Goal: Browse casually: Explore the website without a specific task or goal

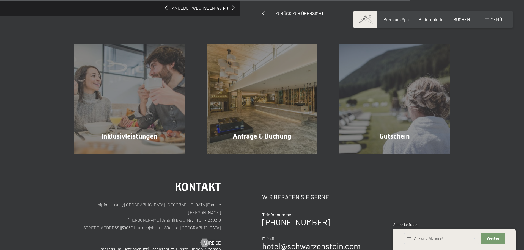
scroll to position [570, 0]
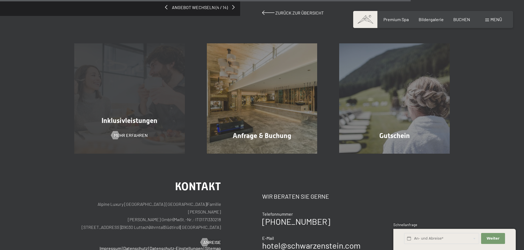
click at [156, 104] on div "Inklusivleistungen Mehr erfahren" at bounding box center [129, 98] width 132 height 110
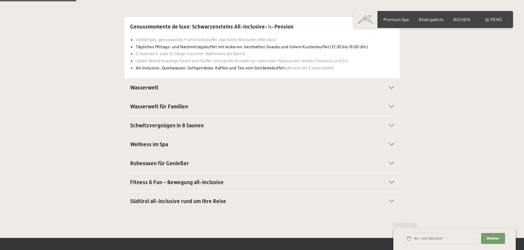
scroll to position [155, 0]
click at [156, 91] on h2 "Wasserwelt" at bounding box center [248, 88] width 237 height 8
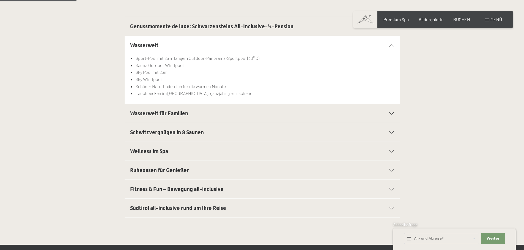
click at [158, 112] on span "Wasserwelt für Familien" at bounding box center [159, 113] width 58 height 7
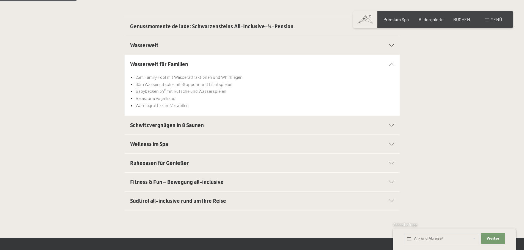
click at [161, 125] on span "Schwitzvergnügen in 8 Saunen" at bounding box center [167, 125] width 74 height 7
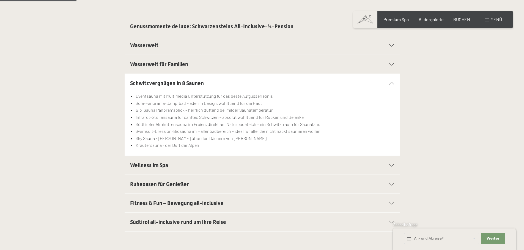
click at [162, 162] on span "Wellness im Spa" at bounding box center [149, 165] width 38 height 7
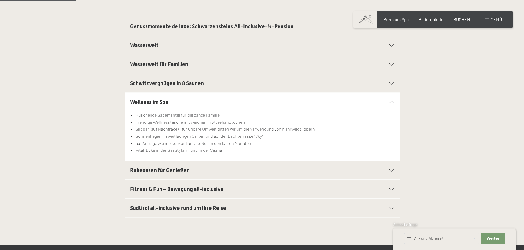
click at [162, 169] on span "Ruheoasen für Genießer" at bounding box center [159, 170] width 59 height 7
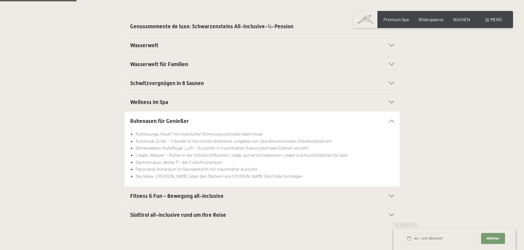
click at [165, 198] on span "Fitness & Fun – Bewegung all-inclusive" at bounding box center [176, 196] width 93 height 7
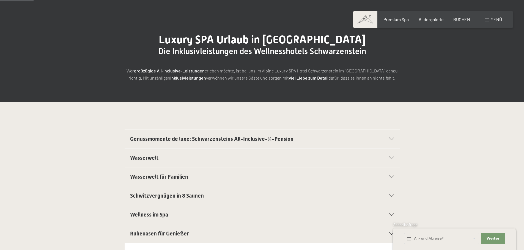
scroll to position [0, 0]
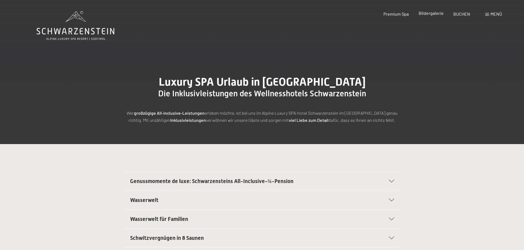
click at [428, 13] on span "Bildergalerie" at bounding box center [430, 12] width 25 height 5
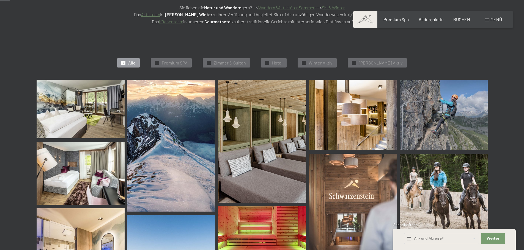
scroll to position [131, 0]
click at [106, 110] on img at bounding box center [81, 109] width 88 height 59
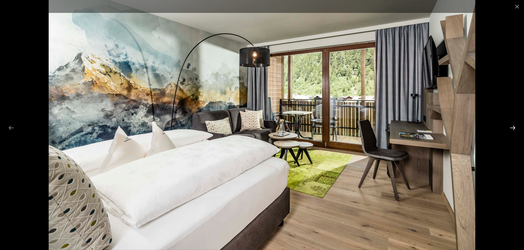
click at [511, 123] on button "Next slide" at bounding box center [513, 128] width 12 height 11
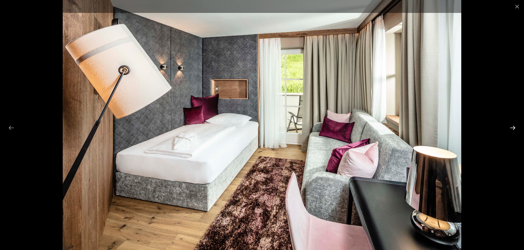
click at [512, 126] on button "Next slide" at bounding box center [513, 128] width 12 height 11
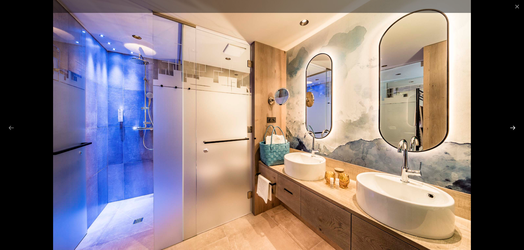
click at [512, 126] on button "Next slide" at bounding box center [513, 128] width 12 height 11
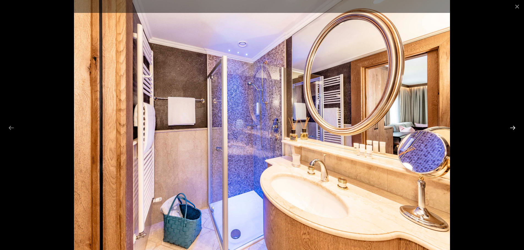
click at [512, 126] on button "Next slide" at bounding box center [513, 128] width 12 height 11
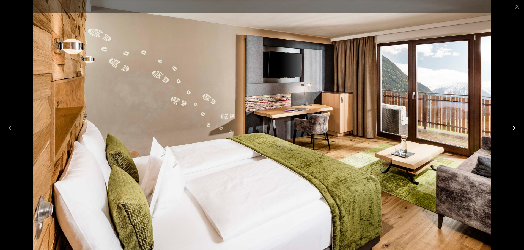
click at [512, 126] on button "Next slide" at bounding box center [513, 128] width 12 height 11
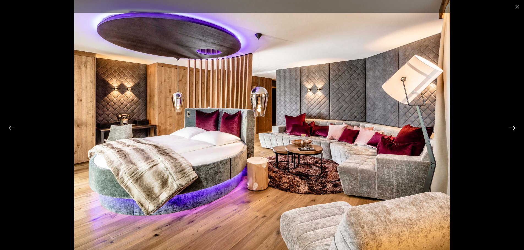
click at [512, 126] on button "Next slide" at bounding box center [513, 128] width 12 height 11
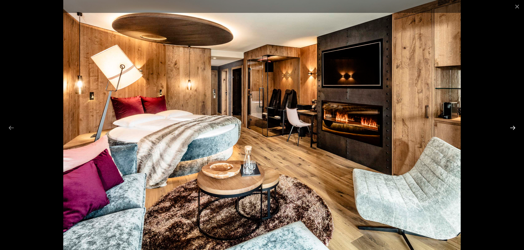
click at [512, 126] on button "Next slide" at bounding box center [513, 128] width 12 height 11
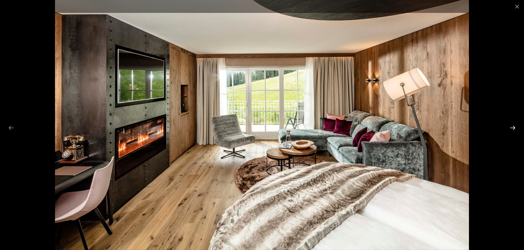
click at [512, 126] on button "Next slide" at bounding box center [513, 128] width 12 height 11
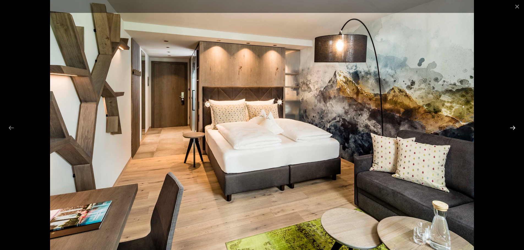
click at [512, 126] on button "Next slide" at bounding box center [513, 128] width 12 height 11
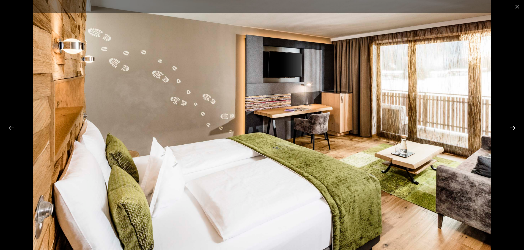
click at [512, 126] on button "Next slide" at bounding box center [513, 128] width 12 height 11
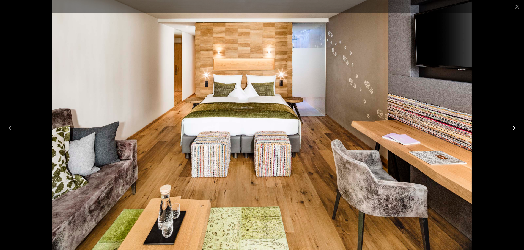
click at [512, 126] on button "Next slide" at bounding box center [513, 128] width 12 height 11
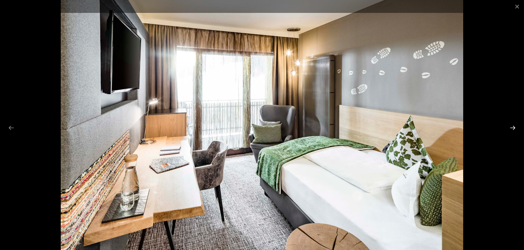
click at [512, 126] on button "Next slide" at bounding box center [513, 128] width 12 height 11
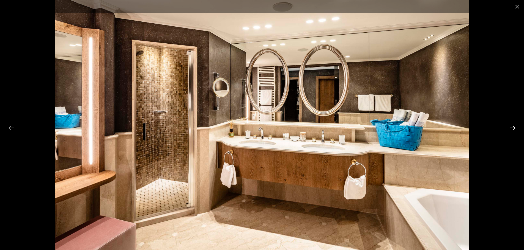
click at [512, 126] on button "Next slide" at bounding box center [513, 128] width 12 height 11
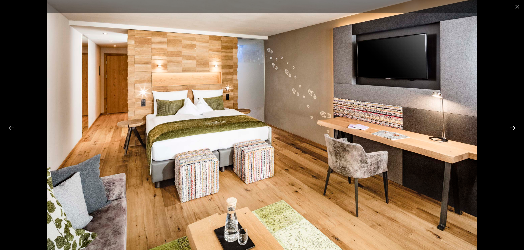
click at [512, 126] on button "Next slide" at bounding box center [513, 128] width 12 height 11
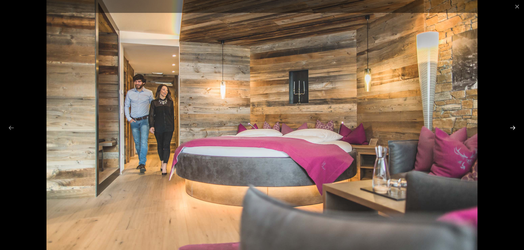
click at [512, 126] on button "Next slide" at bounding box center [513, 128] width 12 height 11
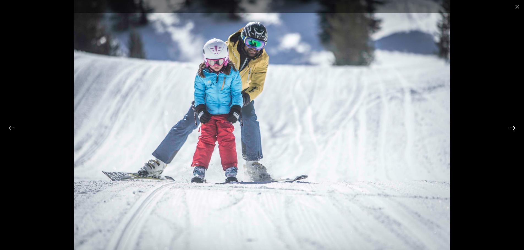
click at [512, 126] on button "Next slide" at bounding box center [513, 128] width 12 height 11
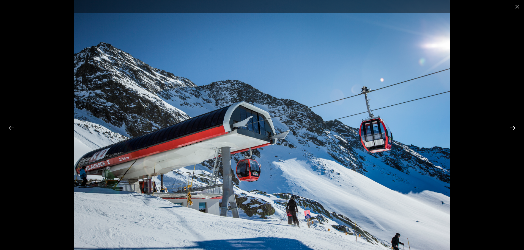
click at [512, 126] on button "Next slide" at bounding box center [513, 128] width 12 height 11
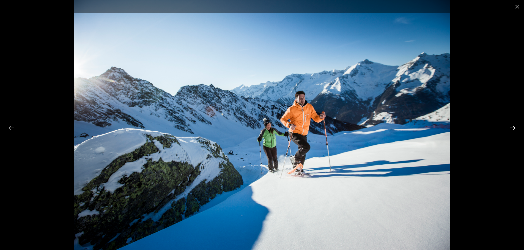
click at [512, 126] on button "Next slide" at bounding box center [513, 128] width 12 height 11
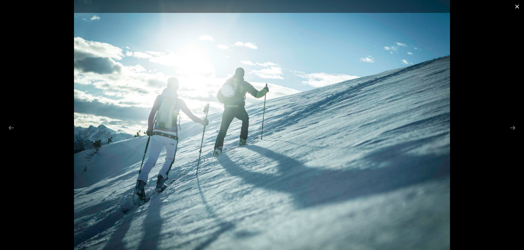
click at [516, 7] on button "Close gallery" at bounding box center [517, 6] width 14 height 13
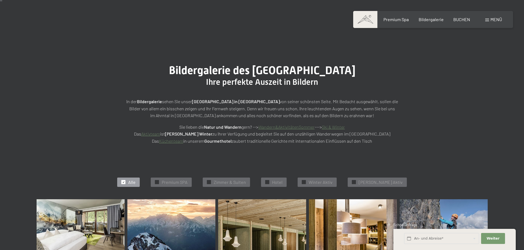
scroll to position [0, 0]
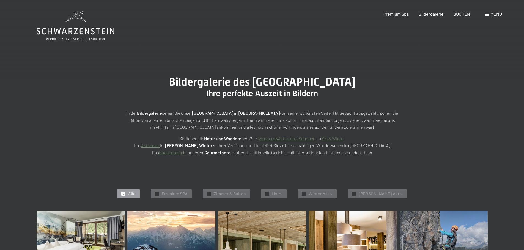
click at [77, 29] on icon at bounding box center [76, 31] width 78 height 7
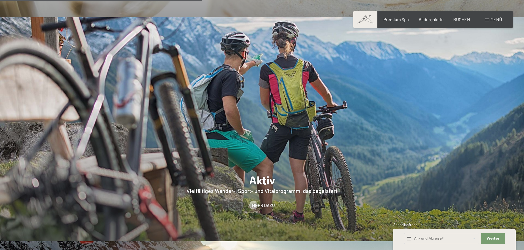
scroll to position [1187, 0]
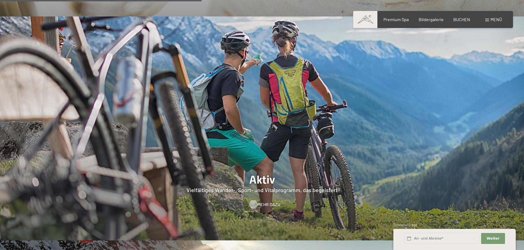
click at [255, 200] on div at bounding box center [253, 204] width 5 height 8
